Goal: Information Seeking & Learning: Find specific fact

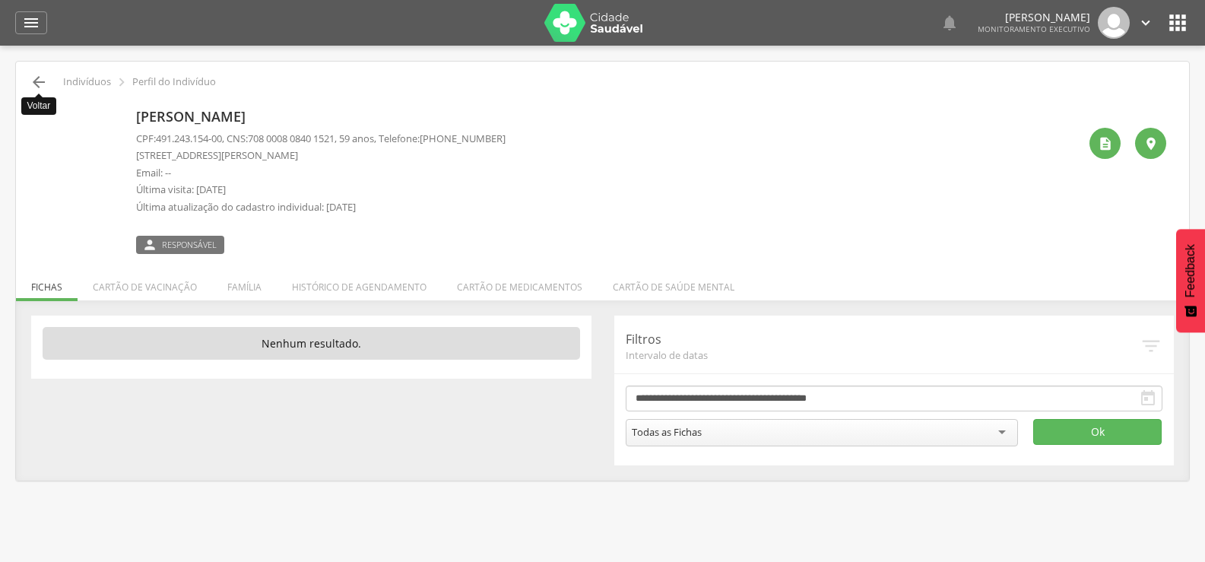
click at [36, 82] on icon "" at bounding box center [39, 82] width 18 height 18
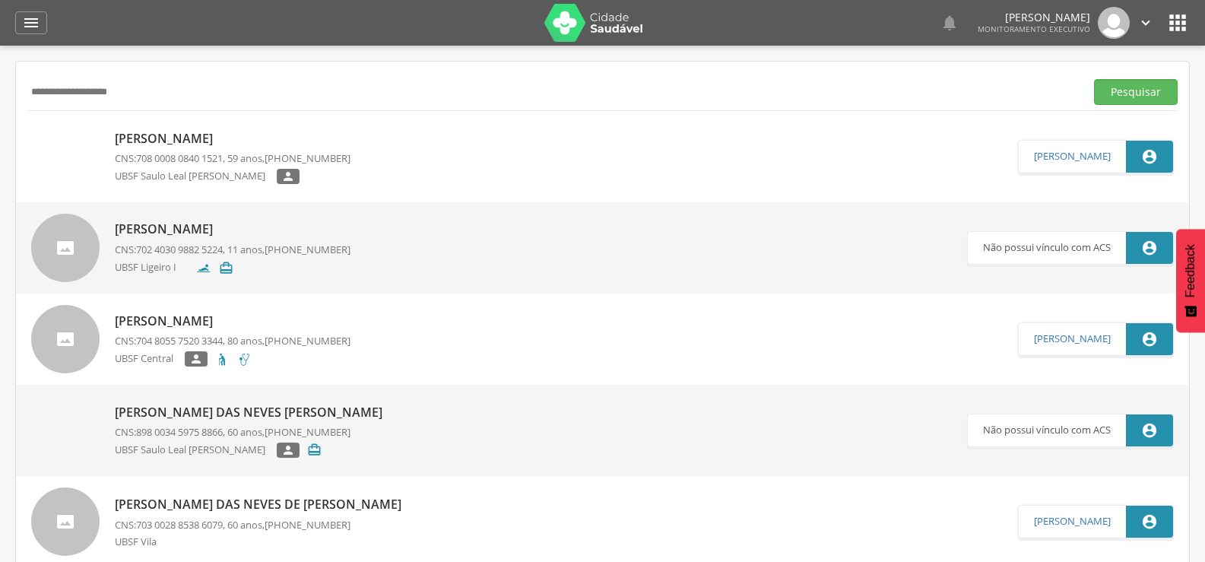
drag, startPoint x: 166, startPoint y: 90, endPoint x: 0, endPoint y: 93, distance: 165.7
click at [0, 93] on div " Supervisão  Distritos  Ubs Coordenador: - Queimadas / PB Intervalo de Tempo…" at bounding box center [602, 327] width 1205 height 562
click at [1094, 79] on button "Pesquisar" at bounding box center [1136, 92] width 84 height 26
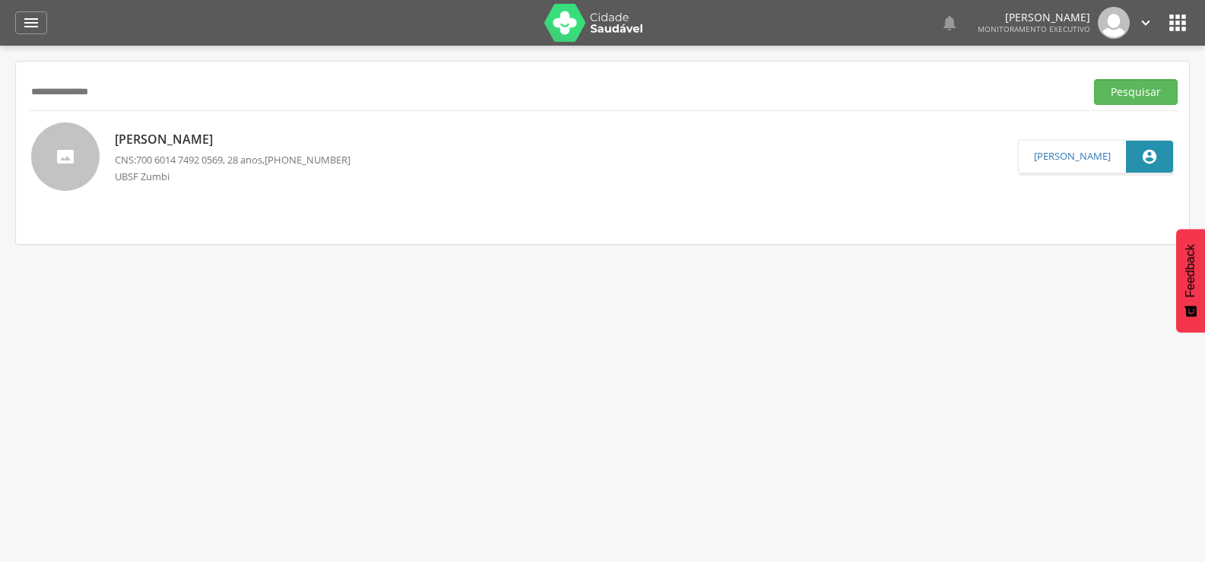
drag, startPoint x: 137, startPoint y: 94, endPoint x: 0, endPoint y: 186, distance: 164.8
click at [0, 186] on div " Supervisão  Distritos  Ubs Coordenador: - Queimadas / PB Intervalo de Tempo…" at bounding box center [602, 327] width 1205 height 562
click at [1094, 79] on button "Pesquisar" at bounding box center [1136, 92] width 84 height 26
click at [201, 140] on p "[PERSON_NAME]" at bounding box center [233, 138] width 236 height 17
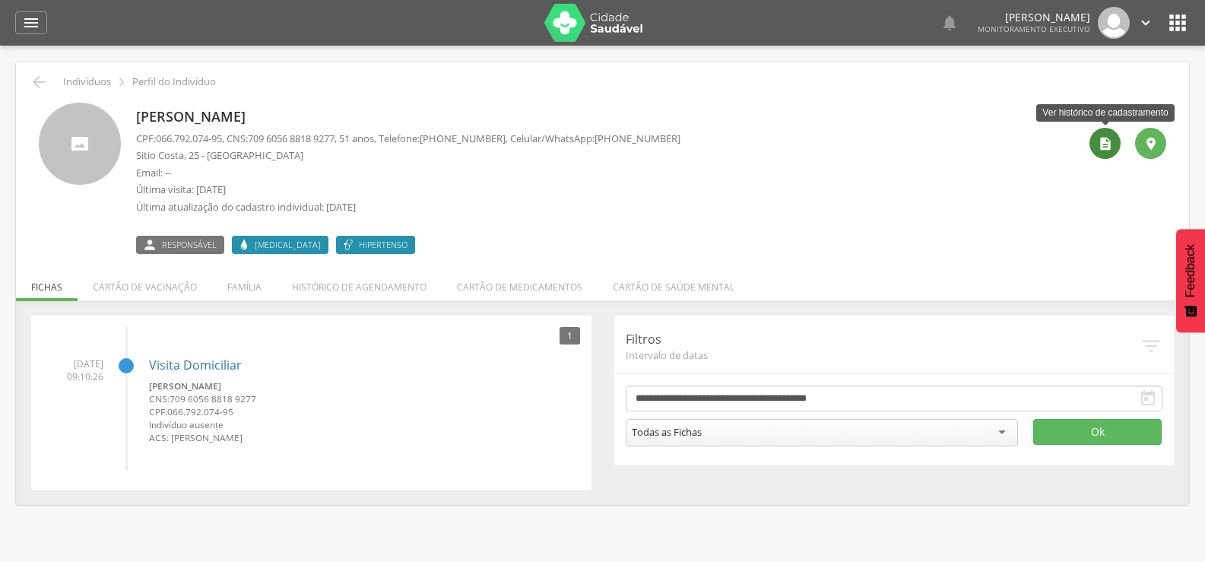
click at [1101, 147] on icon "" at bounding box center [1104, 143] width 15 height 15
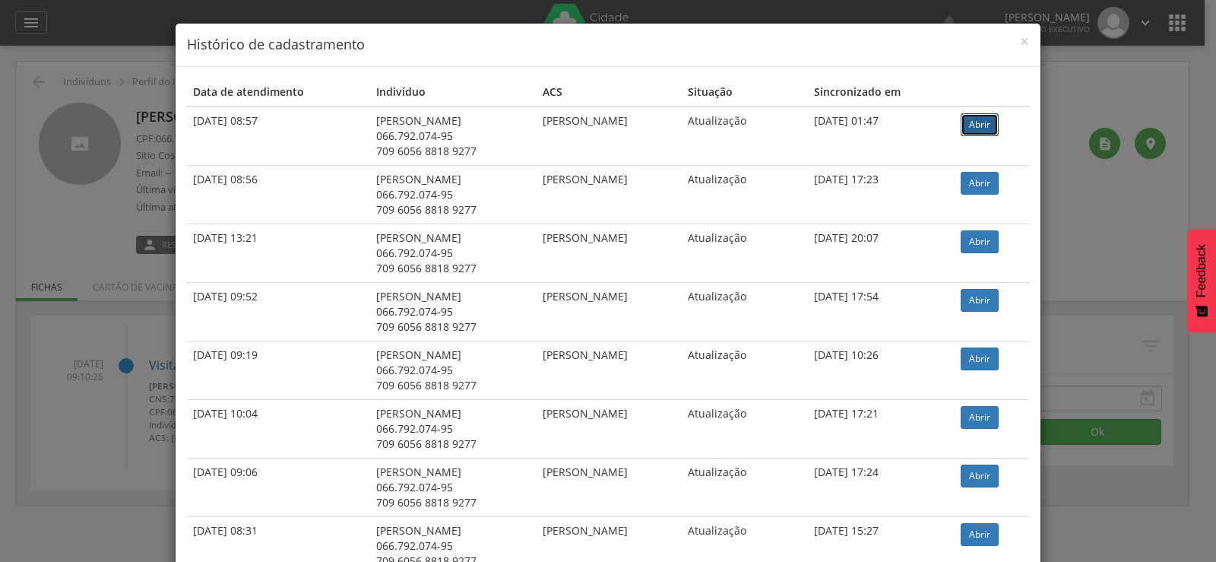
click at [986, 118] on link "Abrir" at bounding box center [980, 124] width 38 height 23
click at [1023, 39] on span "×" at bounding box center [1024, 40] width 9 height 21
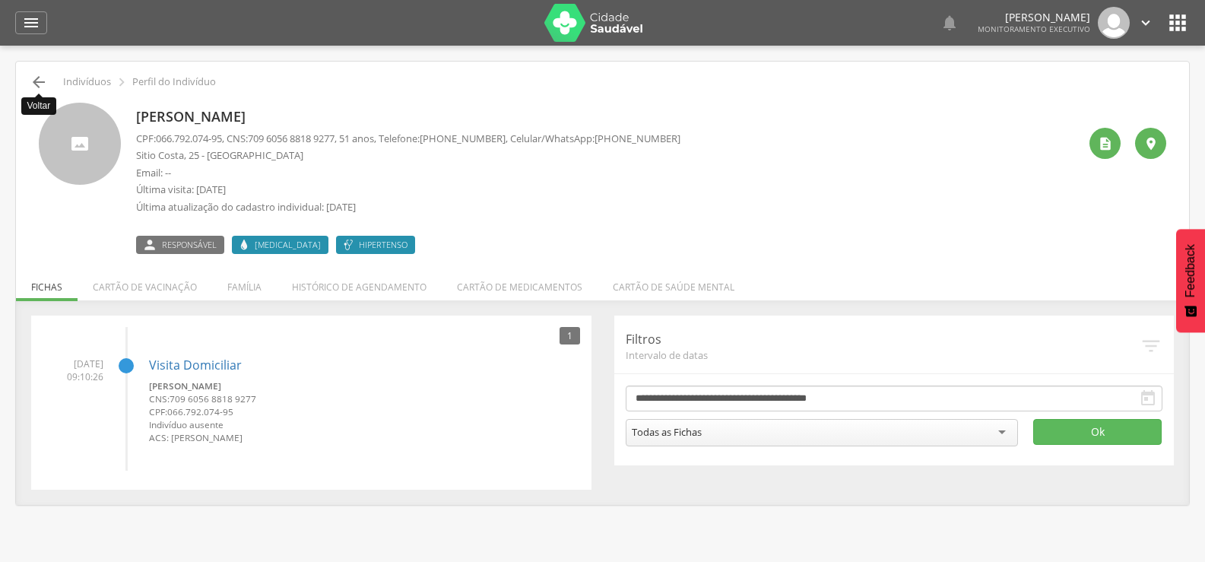
click at [35, 82] on icon "" at bounding box center [39, 82] width 18 height 18
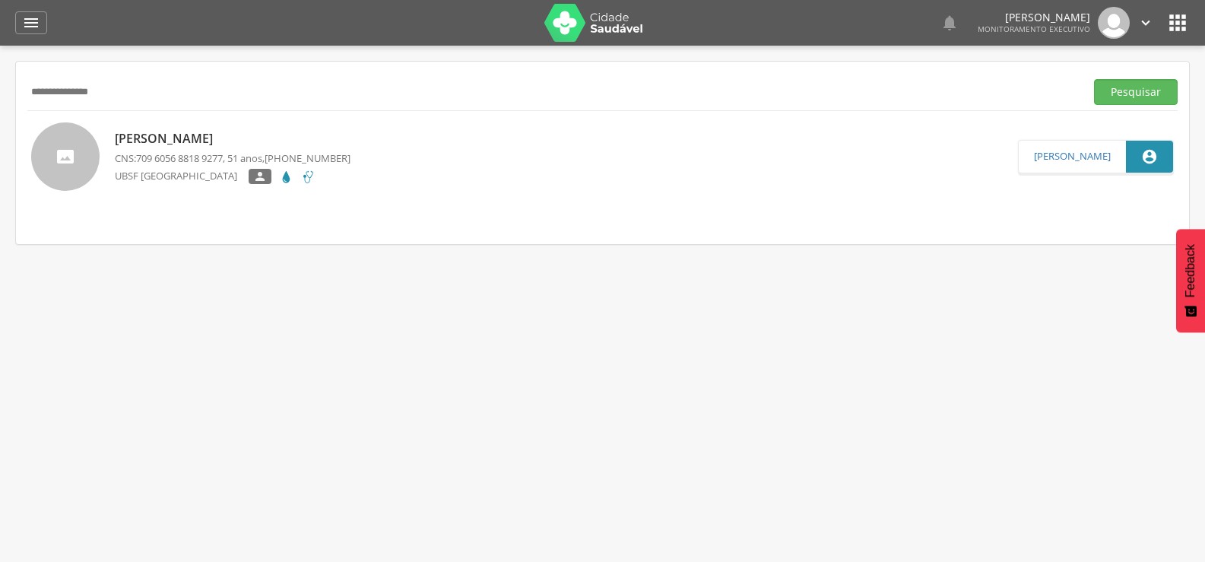
drag, startPoint x: 174, startPoint y: 93, endPoint x: 0, endPoint y: 123, distance: 176.6
click at [0, 123] on div " Supervisão  Distritos  Ubs Coordenador: - Queimadas / PB Intervalo de Tempo…" at bounding box center [602, 327] width 1205 height 562
type input "**********"
click at [1094, 79] on button "Pesquisar" at bounding box center [1136, 92] width 84 height 26
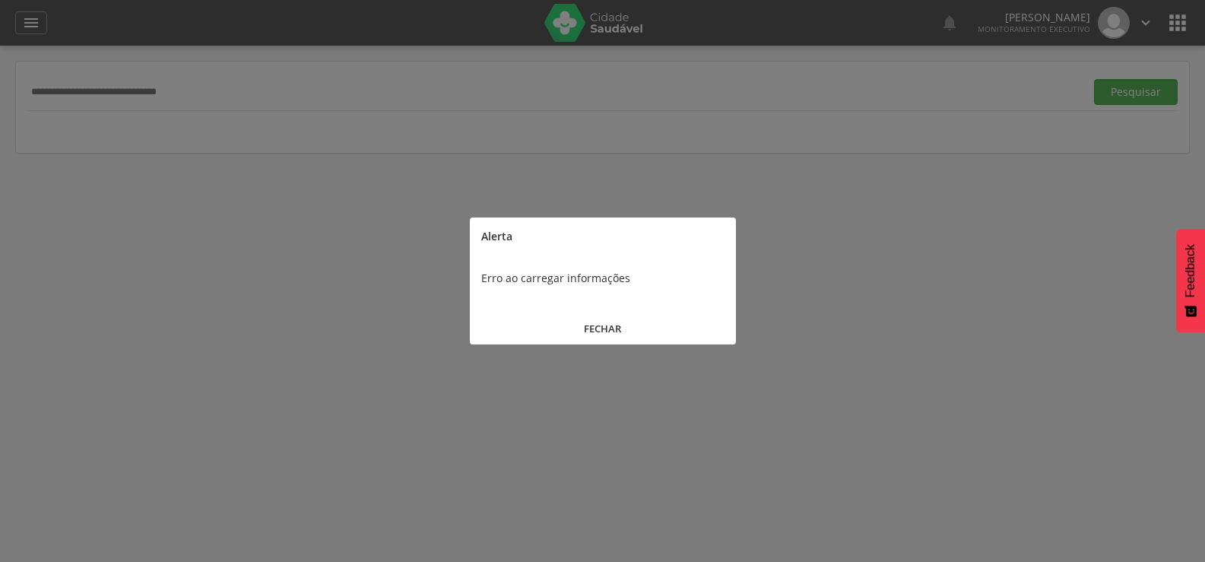
click at [1094, 79] on button "Pesquisar" at bounding box center [1136, 92] width 84 height 26
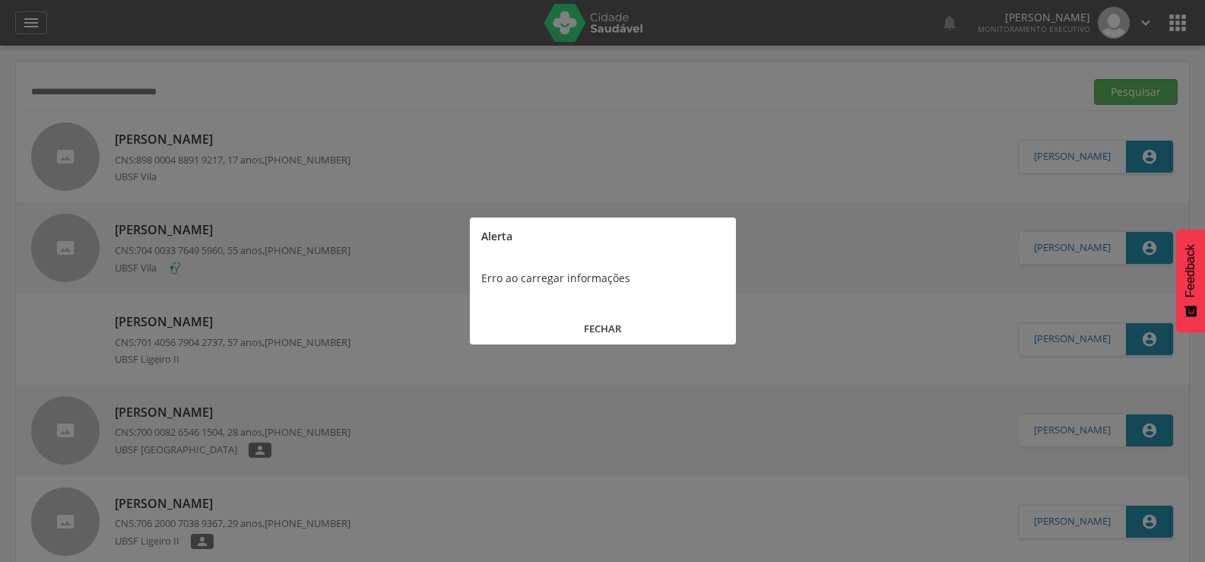
click at [620, 327] on button "FECHAR" at bounding box center [603, 328] width 266 height 33
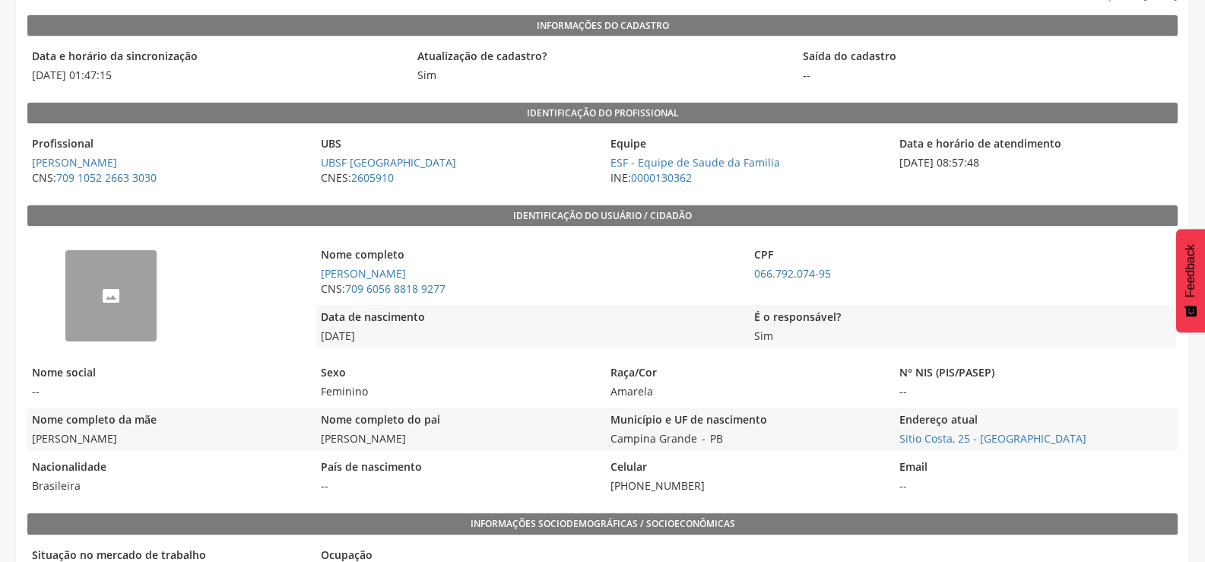
scroll to position [173, 0]
